Goal: Task Accomplishment & Management: Manage account settings

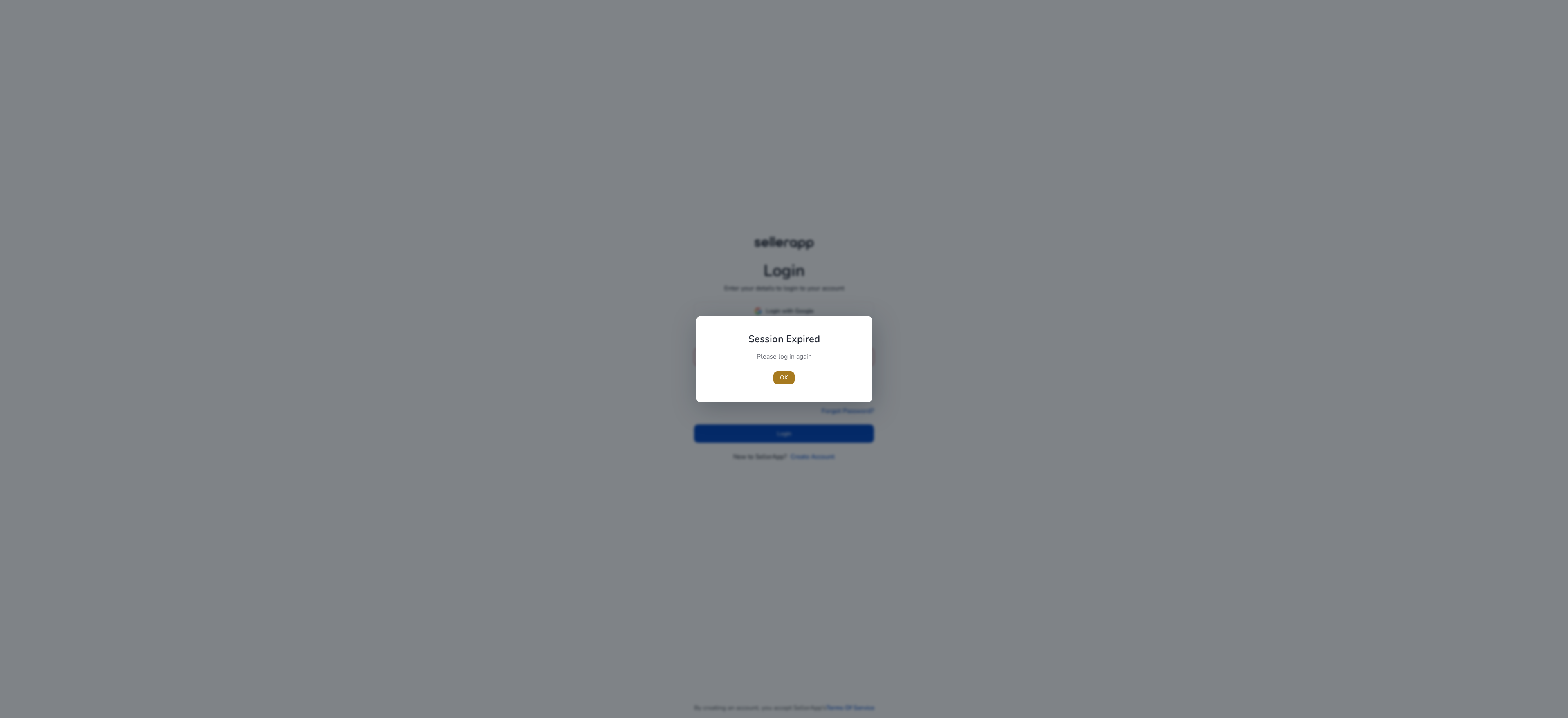
click at [784, 378] on span "OK" at bounding box center [784, 378] width 8 height 9
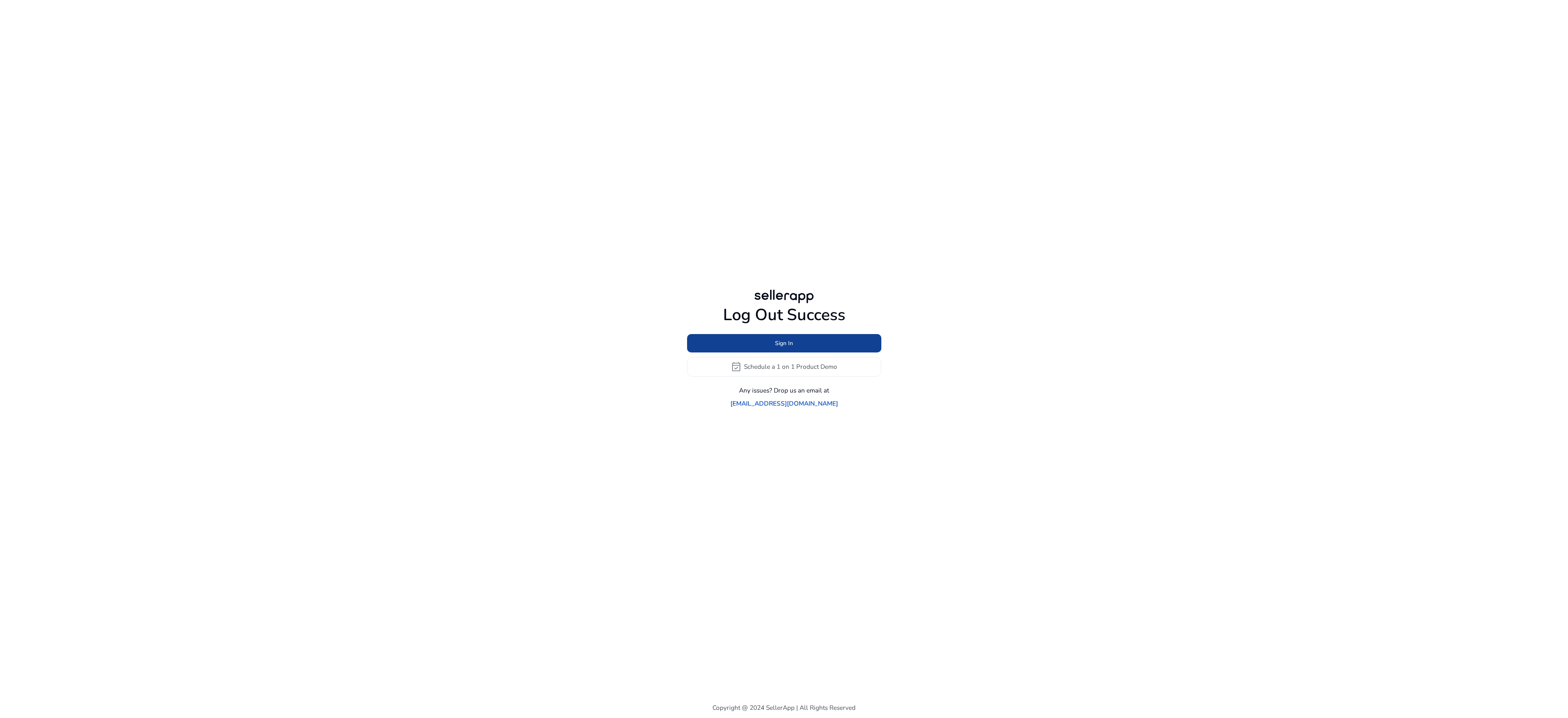
click at [800, 347] on span at bounding box center [784, 343] width 194 height 20
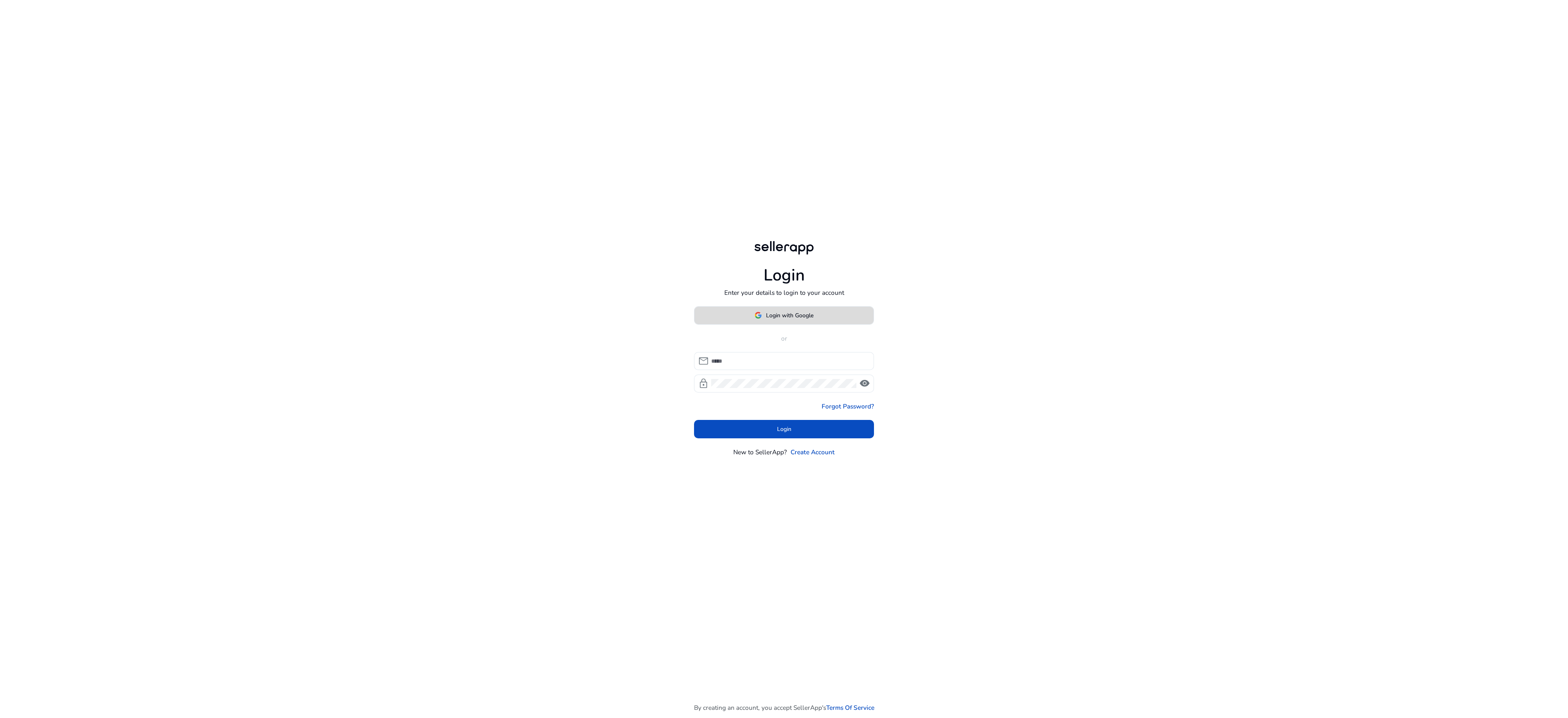
click at [809, 311] on span "Login with Google" at bounding box center [790, 315] width 47 height 9
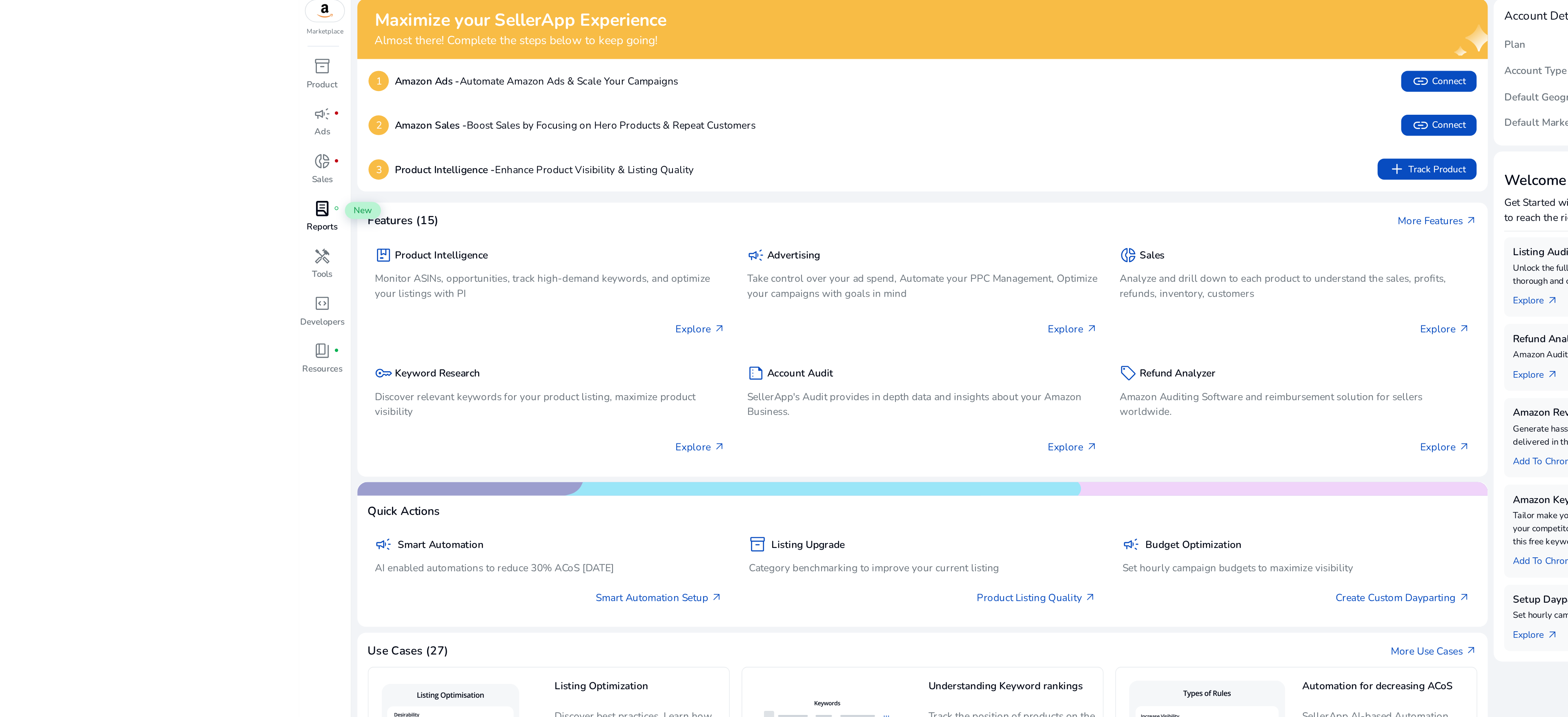
click at [307, 157] on span "lab_profile" at bounding box center [308, 156] width 10 height 10
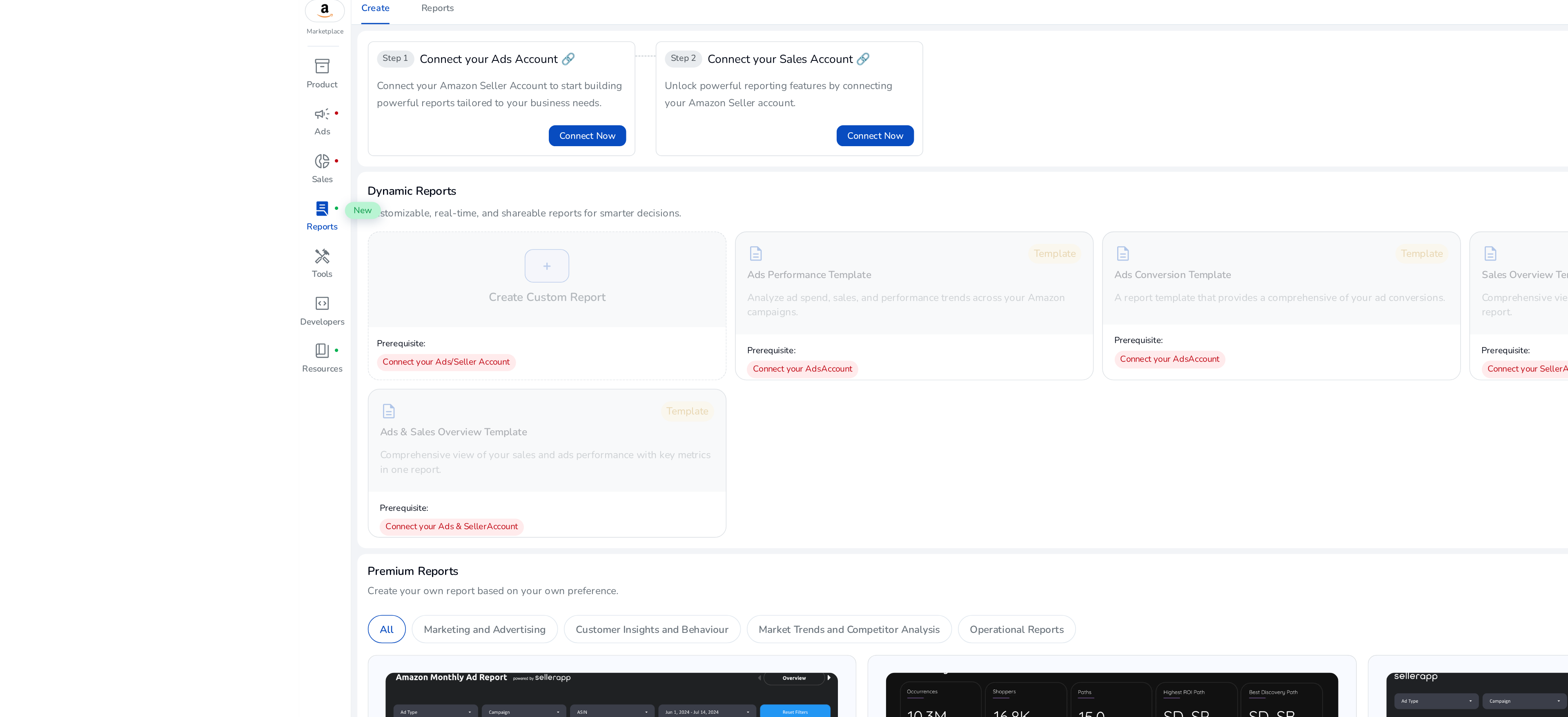
click at [307, 157] on span "lab_profile" at bounding box center [308, 156] width 10 height 10
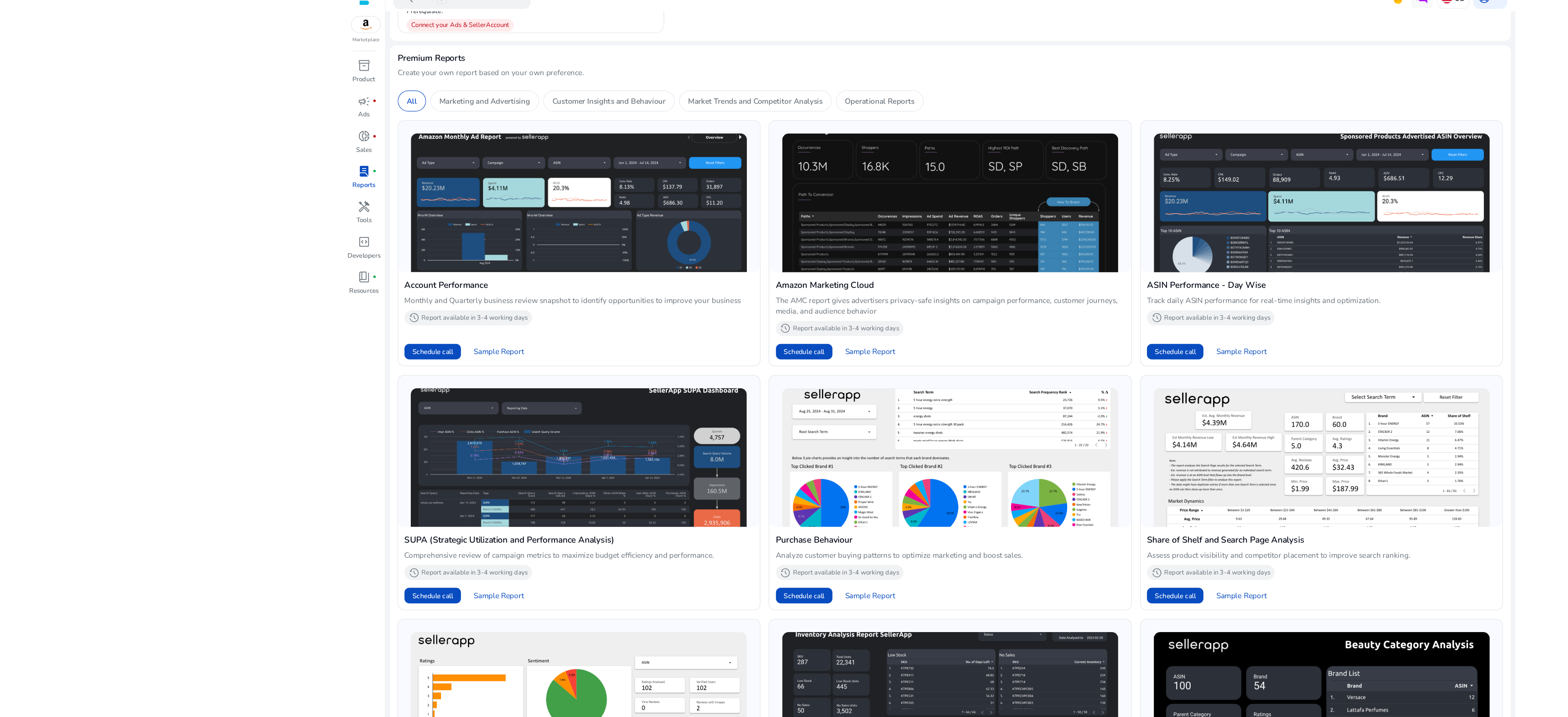
scroll to position [322, 0]
